Goal: Book appointment/travel/reservation

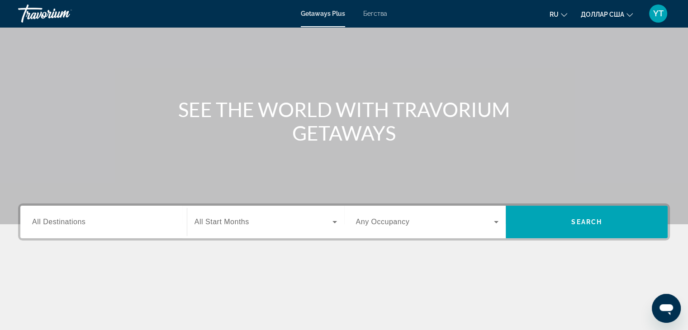
scroll to position [43, 0]
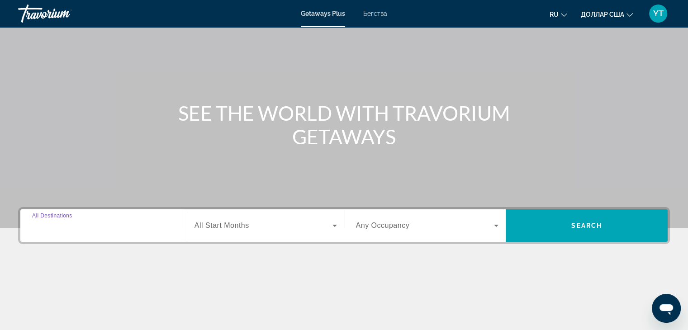
click at [91, 226] on input "Destination All Destinations" at bounding box center [103, 226] width 143 height 11
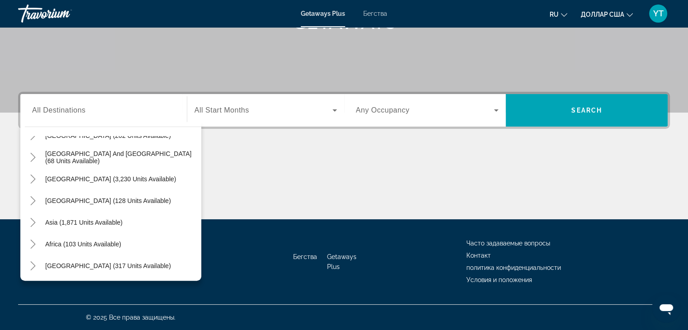
scroll to position [147, 0]
click at [54, 222] on span "Asia (1,871 units available)" at bounding box center [83, 221] width 77 height 7
type input "**********"
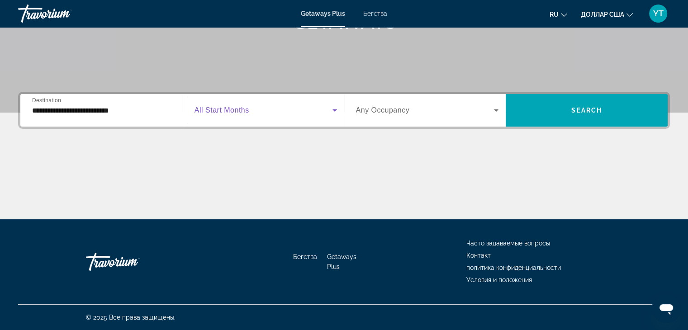
click at [334, 110] on icon "Виджет поиска" at bounding box center [334, 110] width 5 height 2
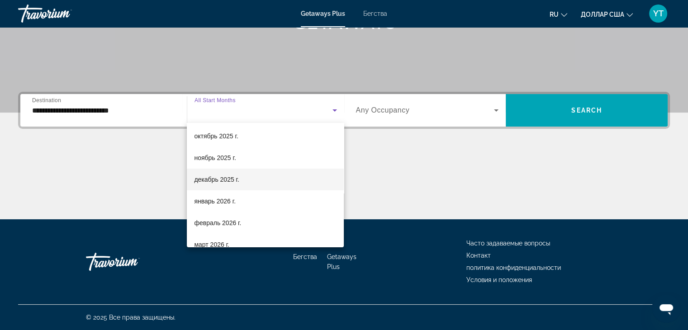
scroll to position [46, 0]
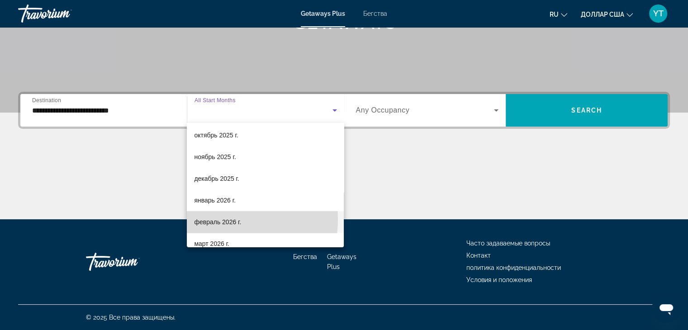
click at [210, 218] on font "февраль 2026 г." at bounding box center [217, 221] width 47 height 7
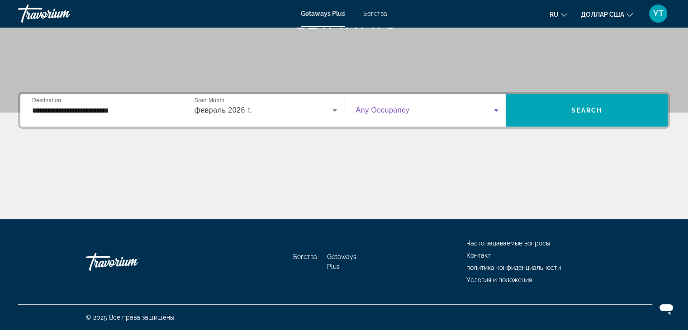
click at [496, 109] on icon "Виджет поиска" at bounding box center [496, 110] width 5 height 2
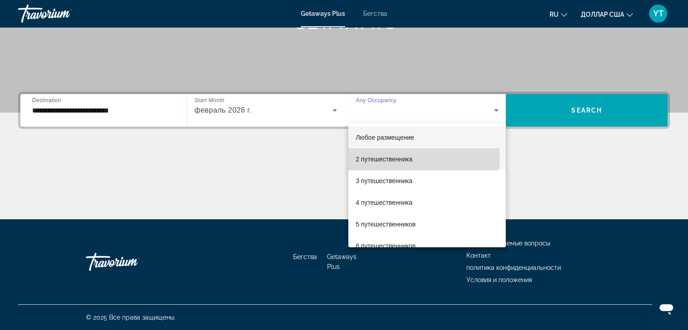
click at [408, 158] on font "2 путешественника" at bounding box center [383, 159] width 57 height 7
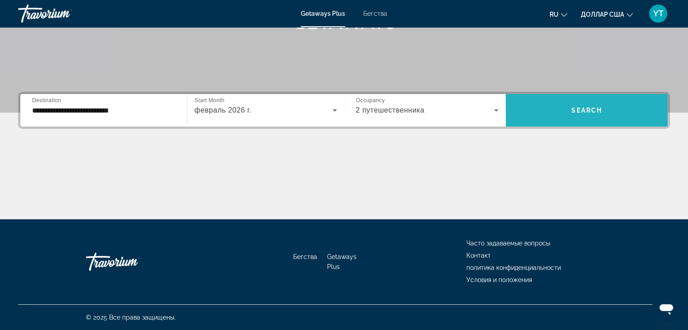
click at [581, 108] on span "Search" at bounding box center [586, 110] width 31 height 7
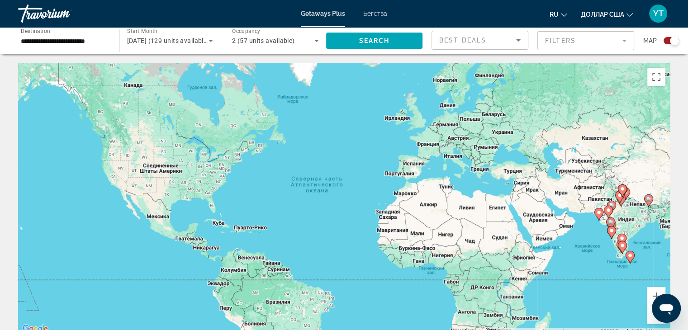
click at [534, 219] on div "Чтобы активировать перетаскивание с помощью клавиатуры, нажмите Alt + Ввод. Пос…" at bounding box center [344, 198] width 652 height 271
click at [539, 217] on div "Чтобы активировать перетаскивание с помощью клавиатуры, нажмите Alt + Ввод. Пос…" at bounding box center [344, 198] width 652 height 271
click at [518, 40] on icon "Sort by" at bounding box center [518, 40] width 5 height 2
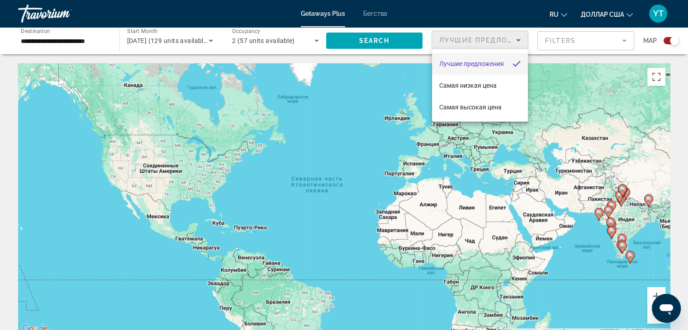
click at [624, 40] on div at bounding box center [344, 165] width 688 height 330
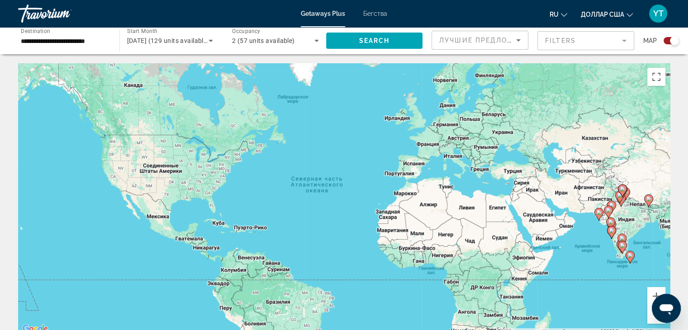
click at [624, 42] on mat-form-field "Filters" at bounding box center [585, 40] width 97 height 19
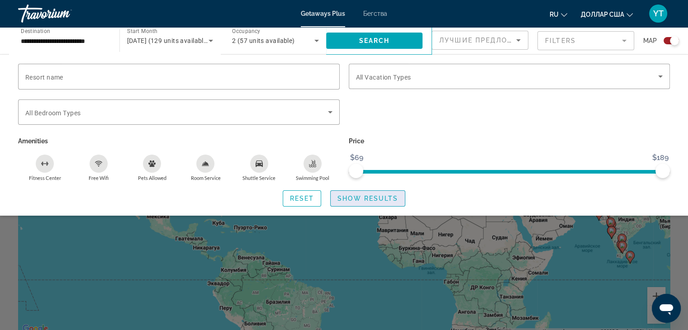
click at [364, 197] on span "Show Results" at bounding box center [367, 198] width 61 height 7
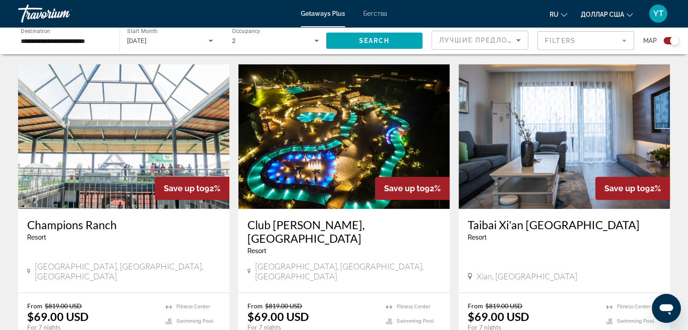
scroll to position [628, 0]
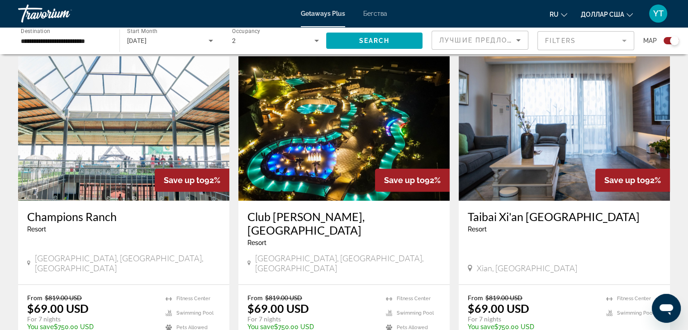
click at [334, 113] on img "Основное содержание" at bounding box center [343, 128] width 211 height 145
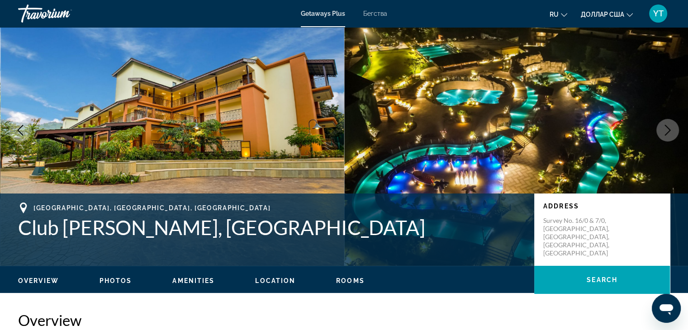
scroll to position [16, 0]
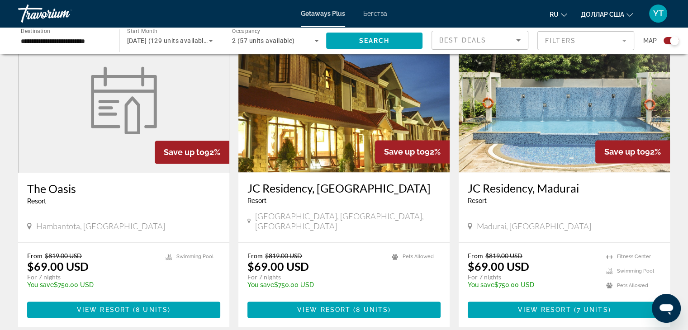
scroll to position [1314, 0]
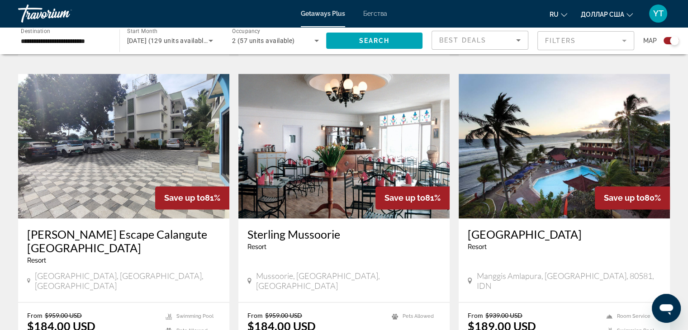
scroll to position [1240, 0]
